Goal: Information Seeking & Learning: Learn about a topic

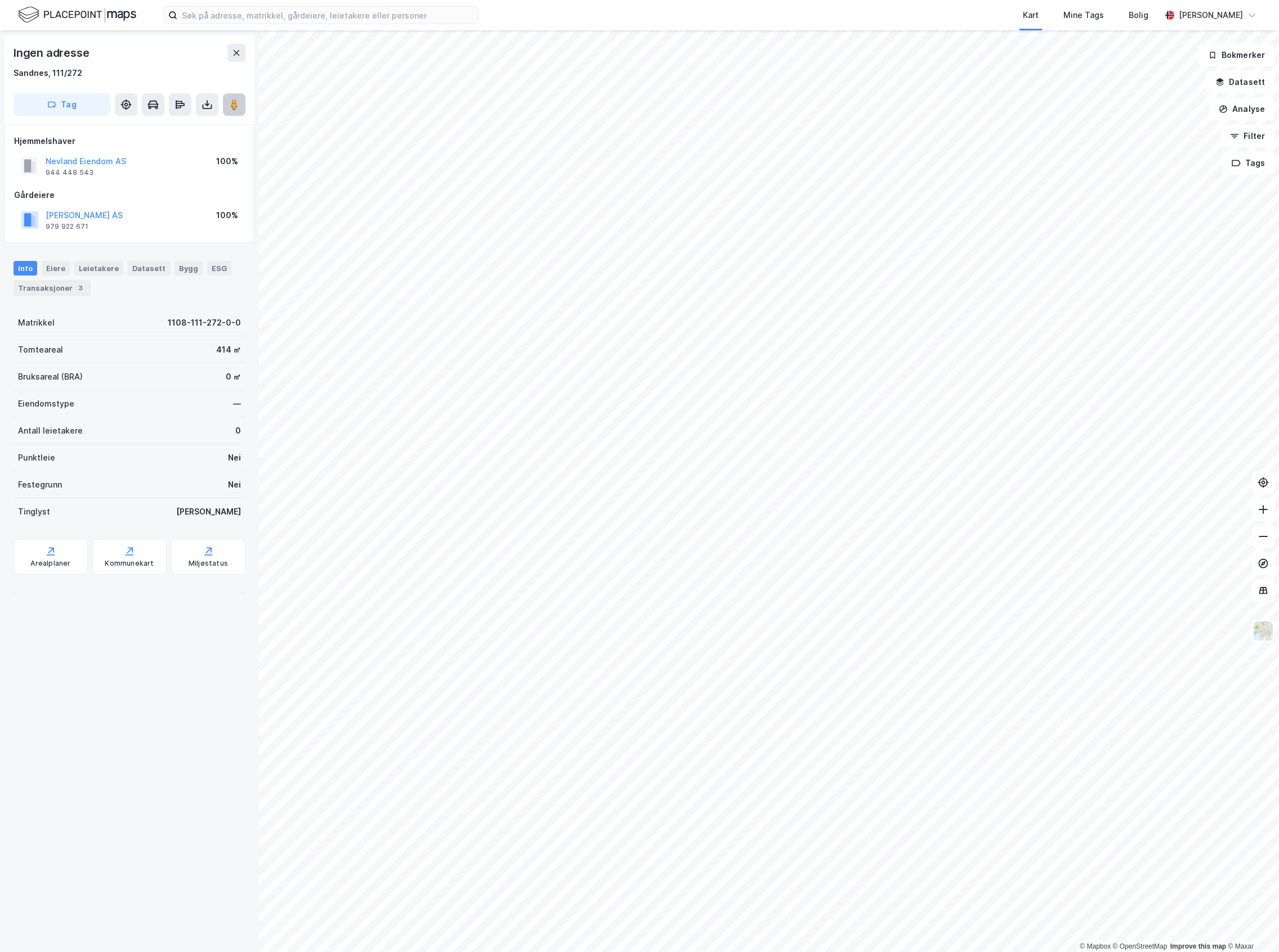
click at [227, 106] on button at bounding box center [234, 104] width 22 height 22
click at [1241, 101] on button "Analyse" at bounding box center [1241, 109] width 66 height 22
click at [1153, 137] on div "Tegn område" at bounding box center [1143, 133] width 98 height 9
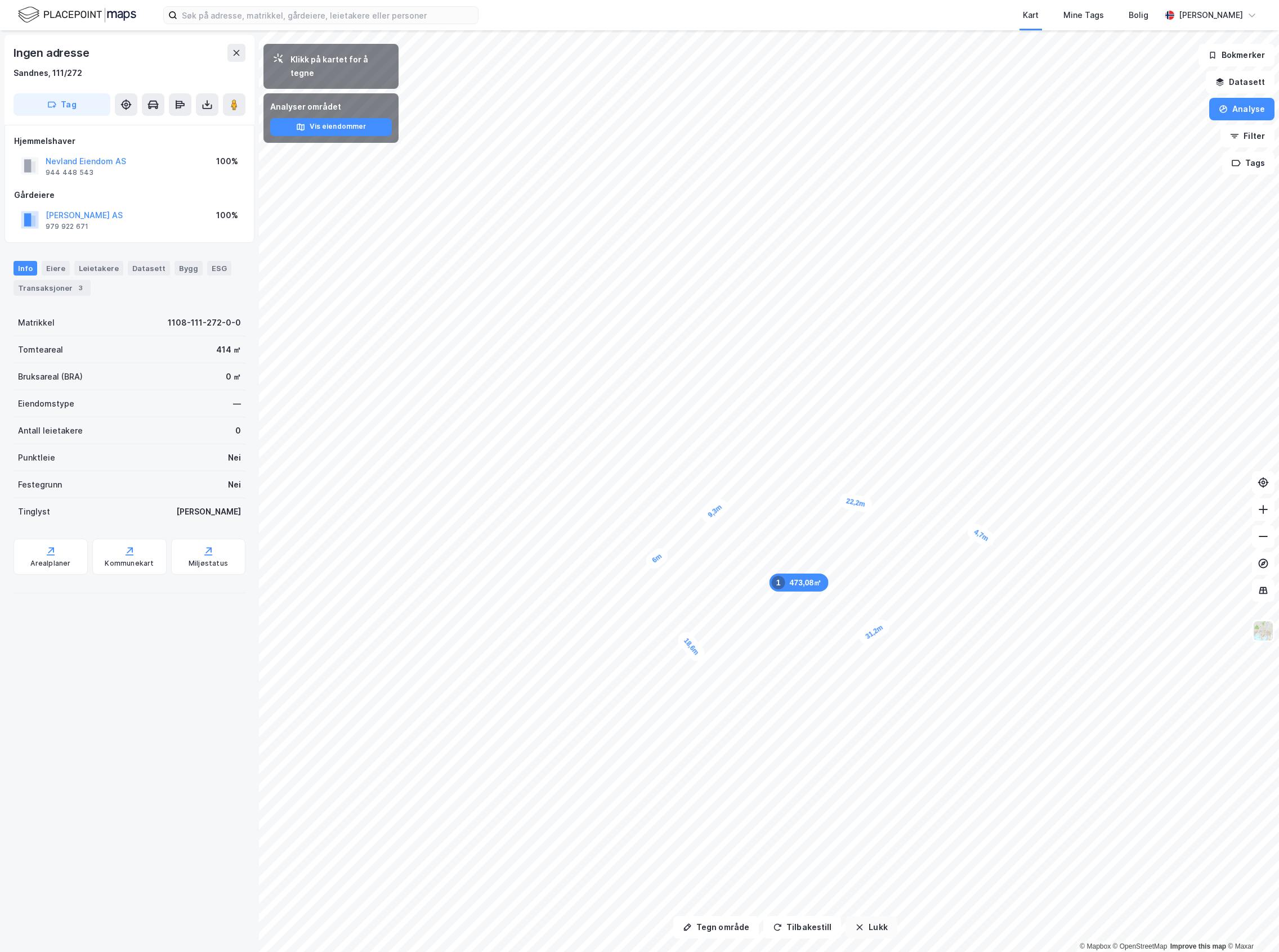
click at [877, 932] on button "Lukk" at bounding box center [870, 927] width 51 height 22
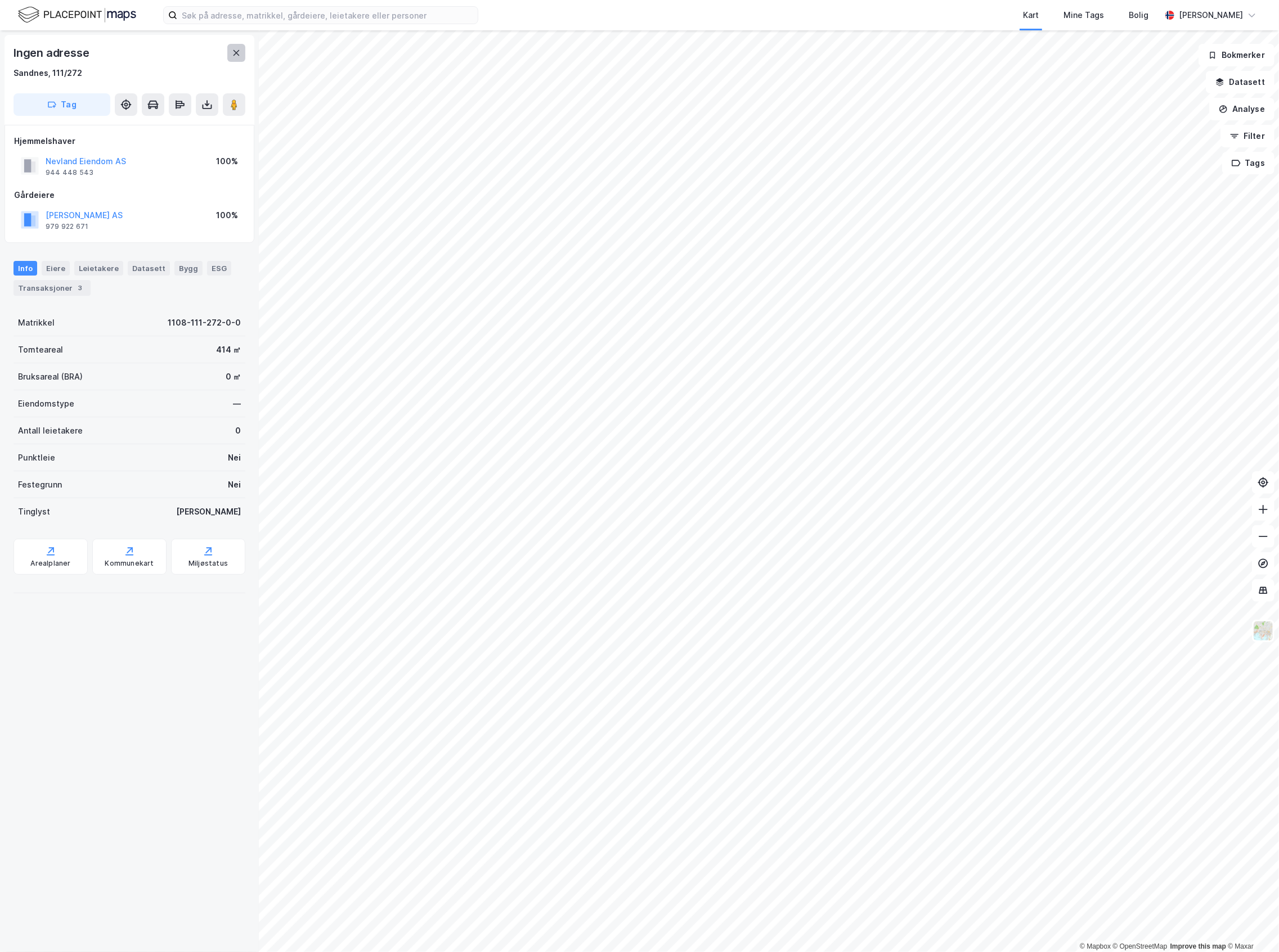
click at [240, 50] on icon at bounding box center [236, 53] width 9 height 9
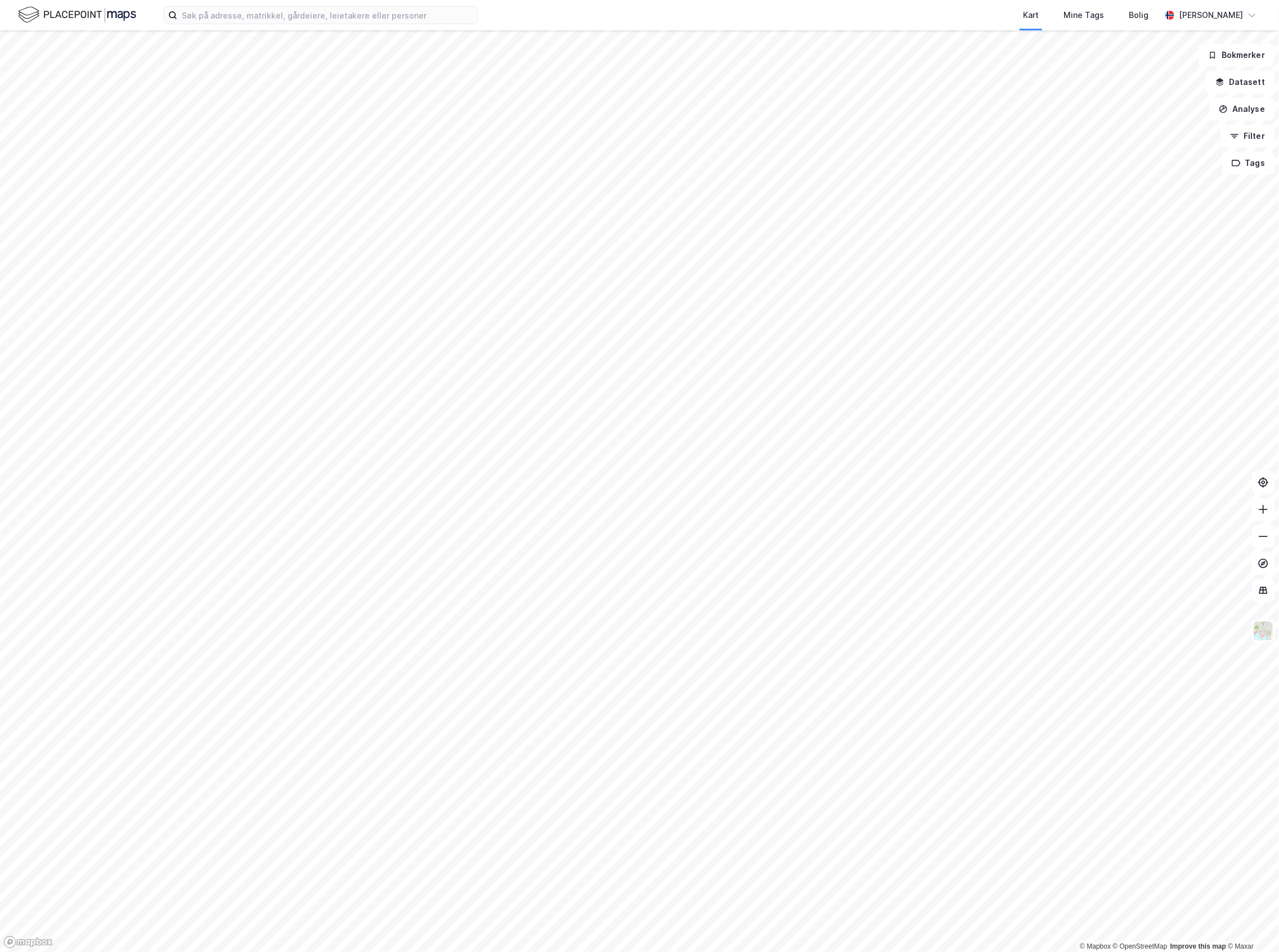
click at [1046, 949] on html "Kart Mine Tags Bolig [PERSON_NAME] © Mapbox © OpenStreetMap Improve this map © …" at bounding box center [640, 476] width 1279 height 952
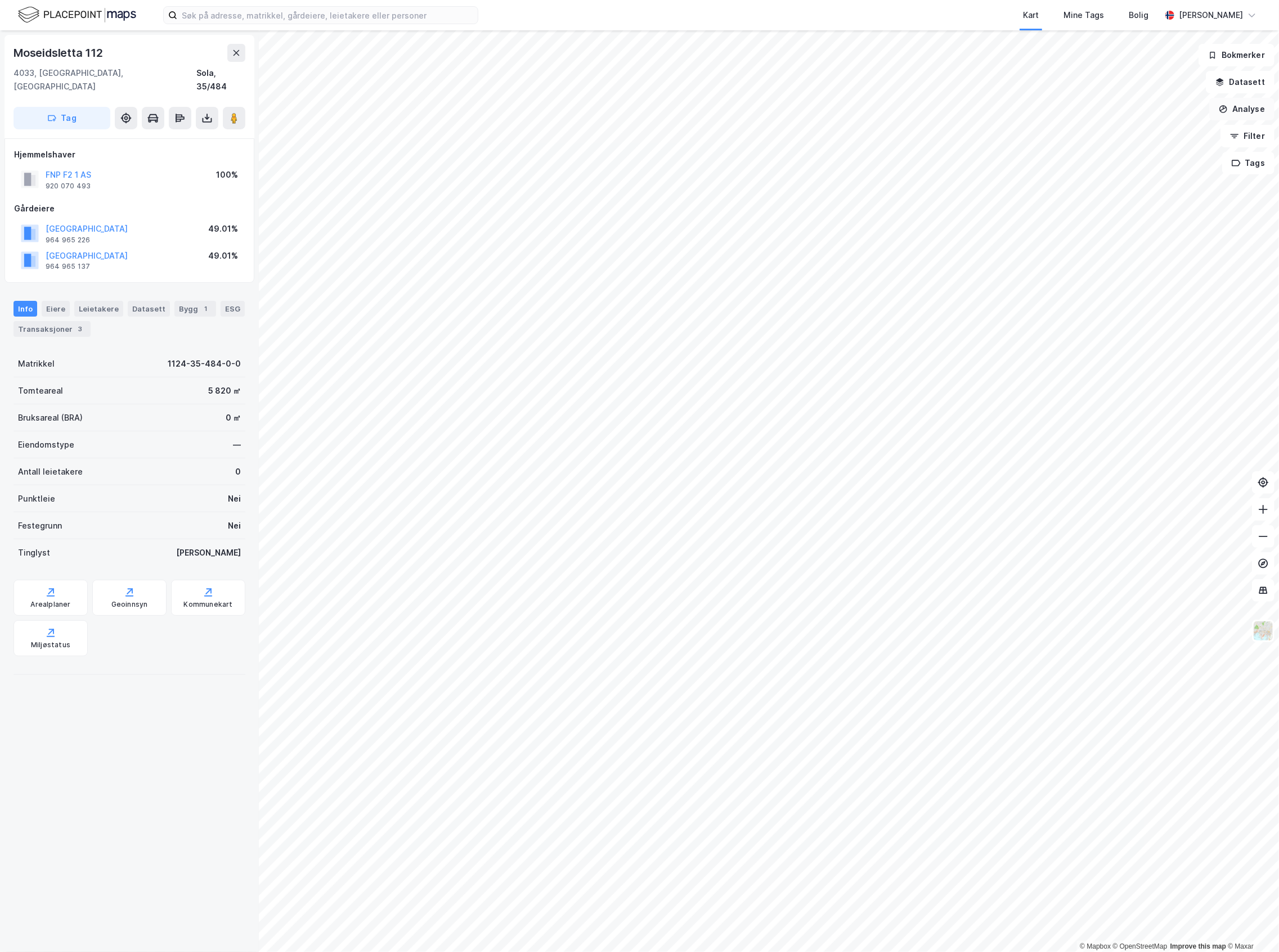
click at [1248, 103] on button "Analyse" at bounding box center [1242, 109] width 66 height 22
click at [1128, 117] on div "Mål avstand" at bounding box center [1137, 110] width 129 height 18
click at [867, 927] on button "Lukk" at bounding box center [874, 927] width 51 height 22
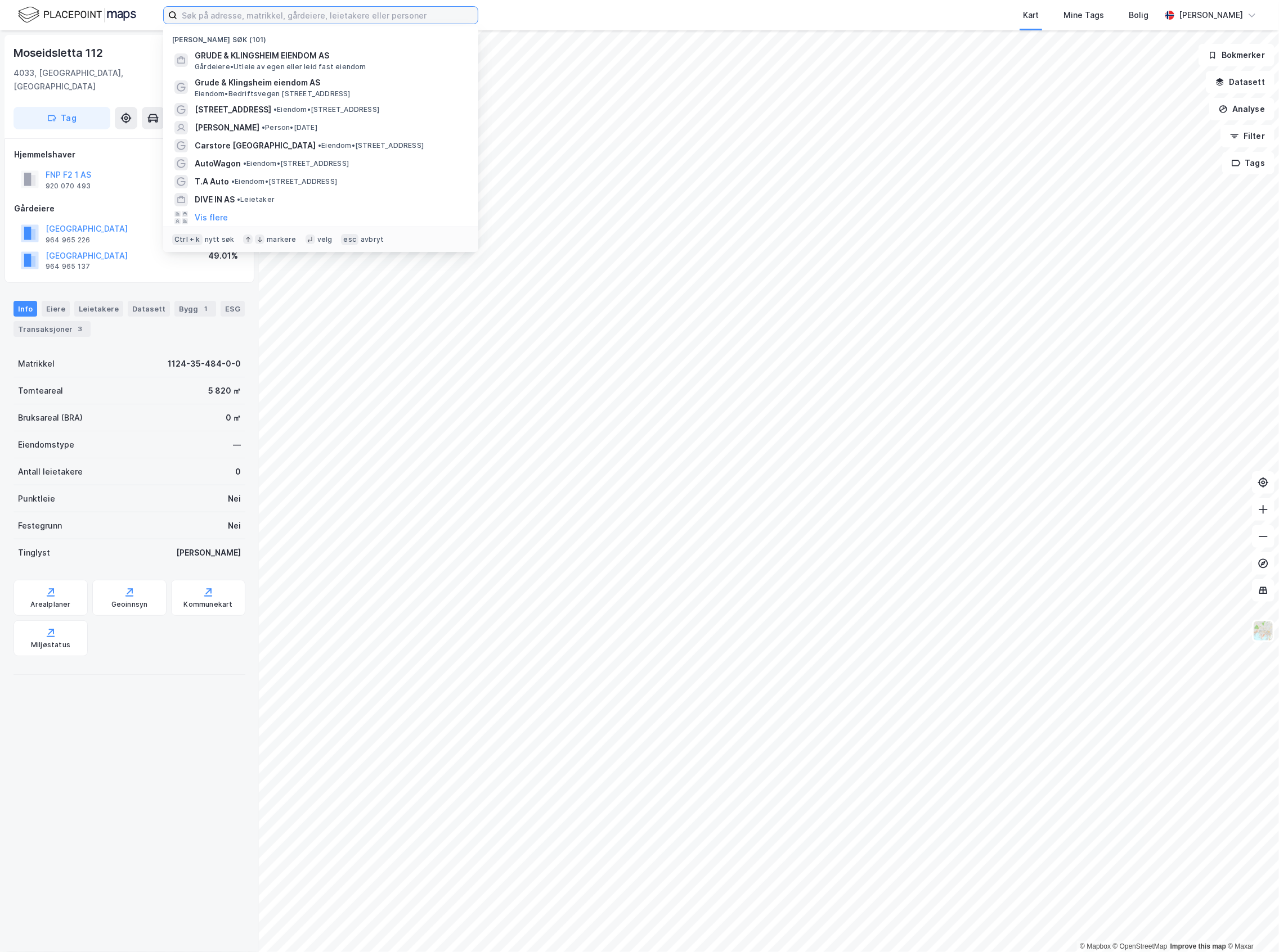
click at [299, 9] on input at bounding box center [328, 15] width 301 height 17
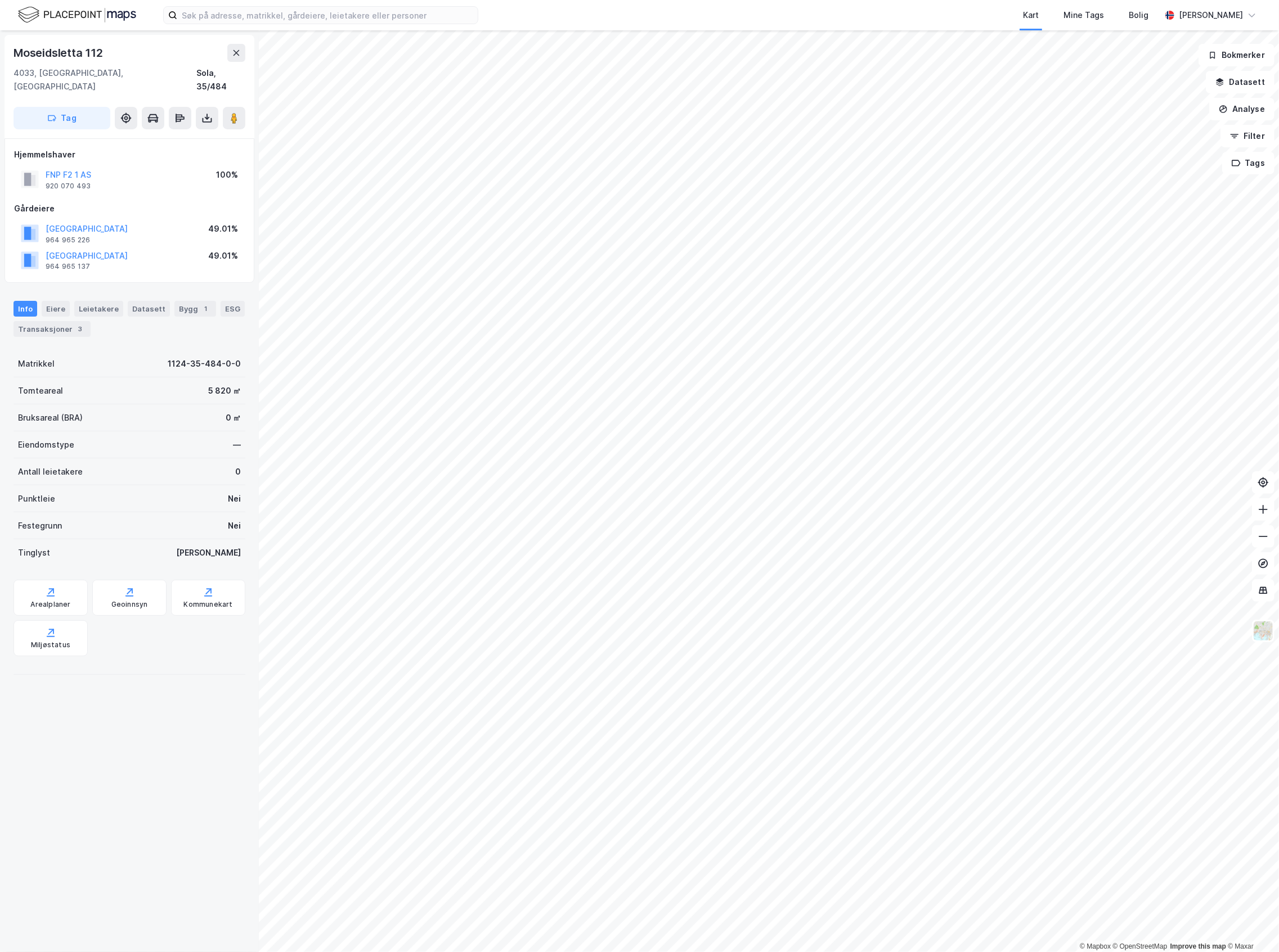
click at [517, 3] on div "Kart Mine Tags Bolig [PERSON_NAME]" at bounding box center [640, 15] width 1279 height 30
